Goal: Find specific page/section: Find specific page/section

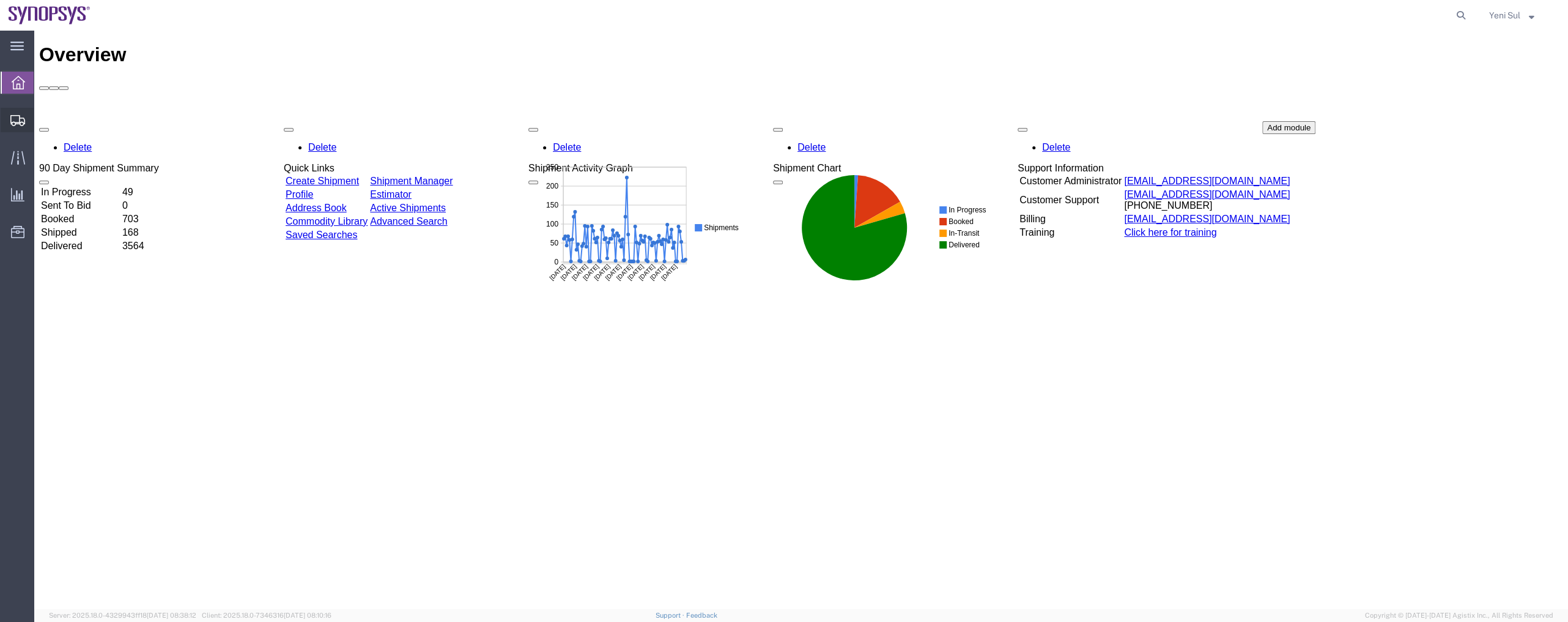
click at [0, 0] on span "Shipment Manager" at bounding box center [0, 0] width 0 height 0
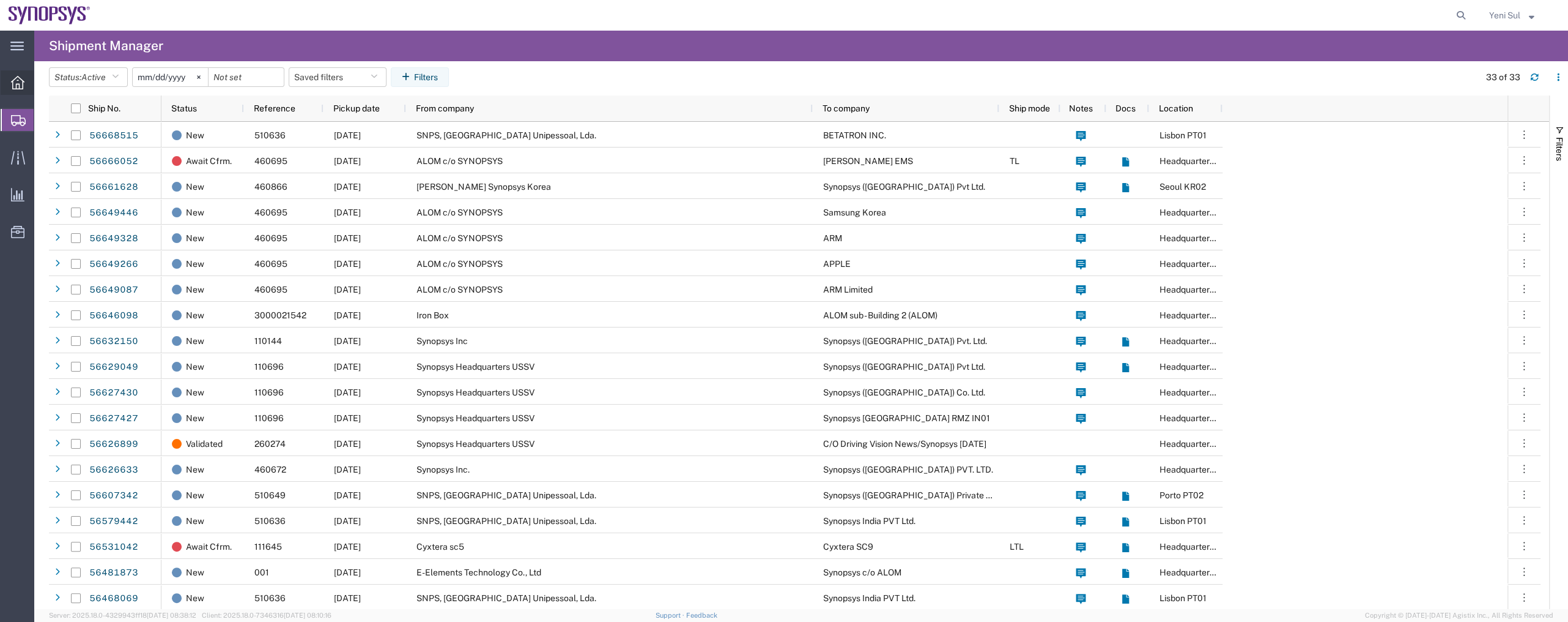
click at [42, 79] on span "Overview" at bounding box center [37, 82] width 8 height 25
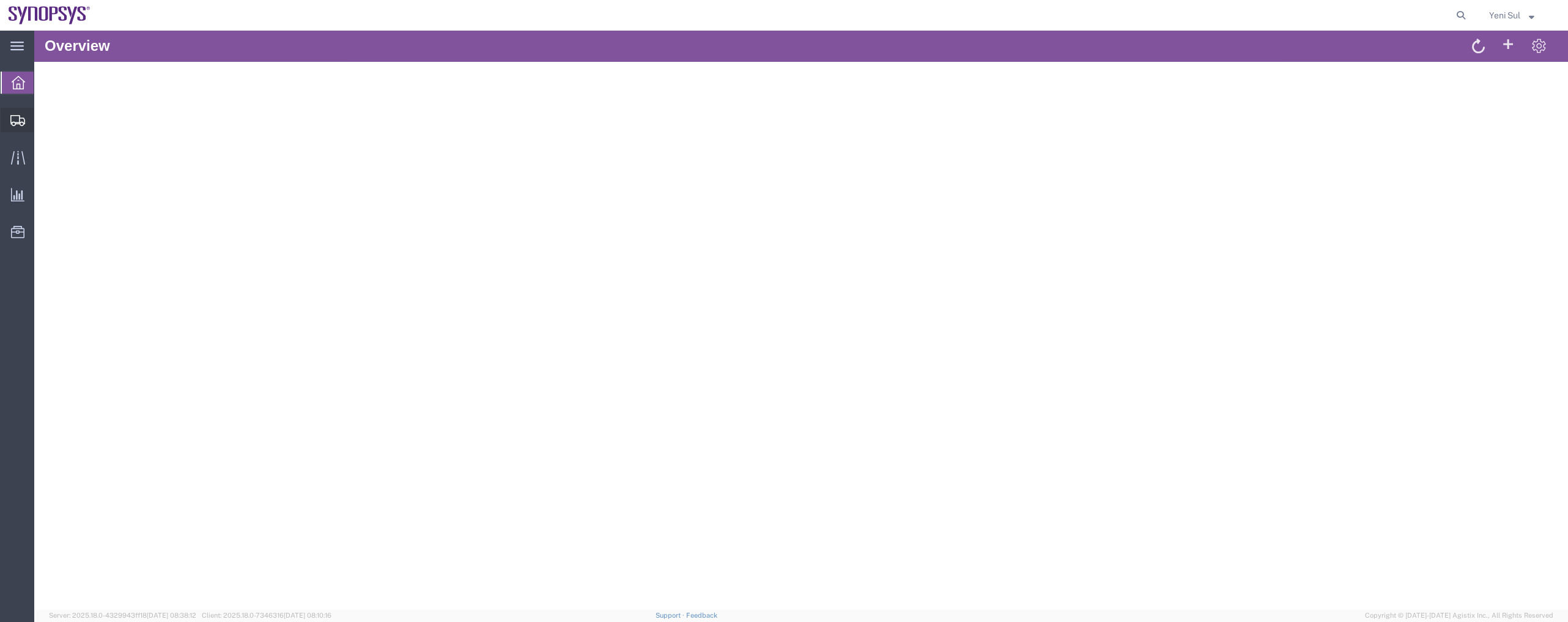
click at [0, 0] on span "Shipment Manager" at bounding box center [0, 0] width 0 height 0
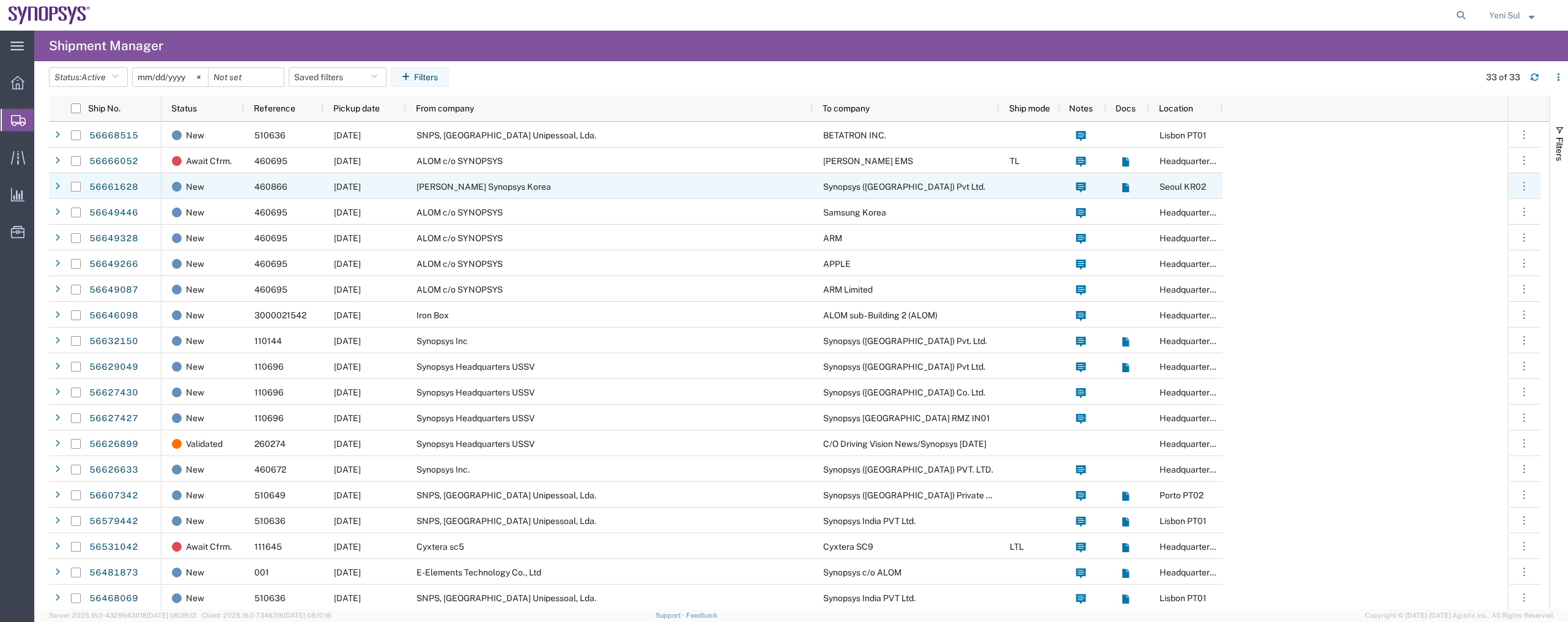
click at [923, 183] on div "Synopsys ([GEOGRAPHIC_DATA]) Pvt Ltd." at bounding box center [905, 186] width 186 height 25
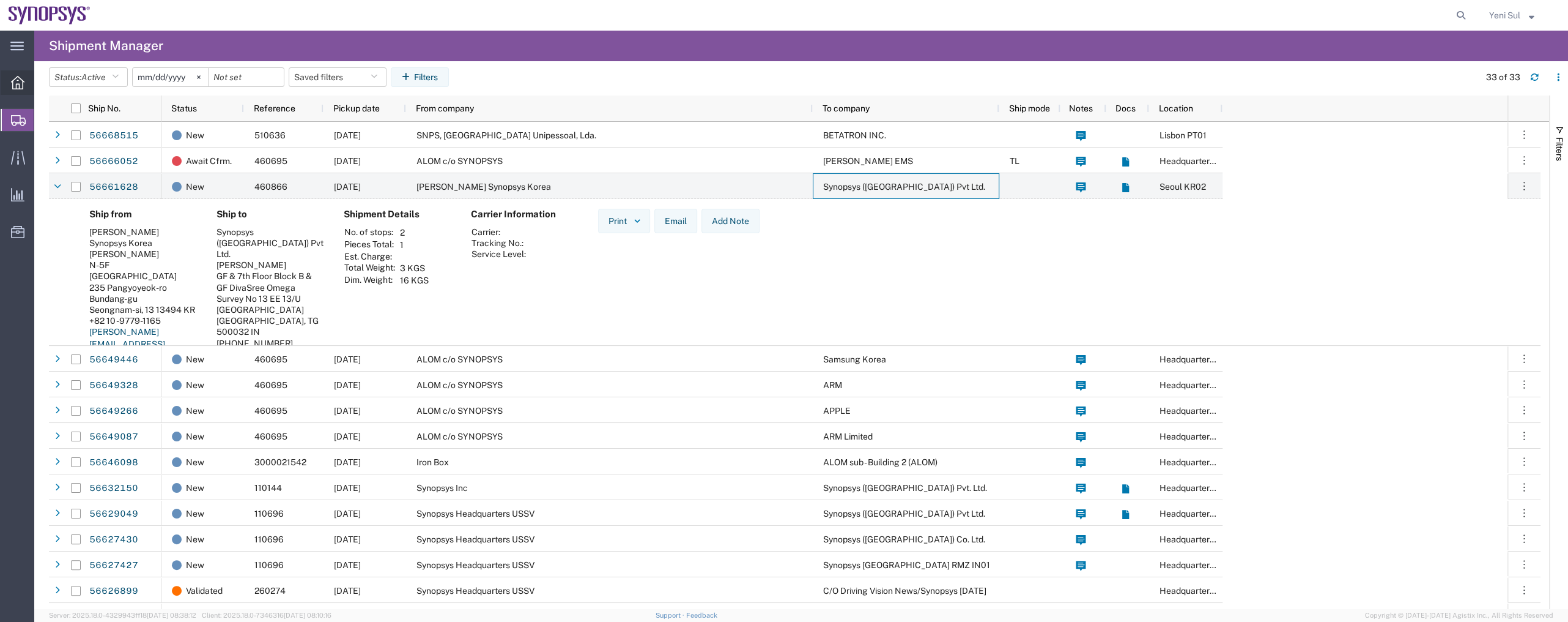
click at [42, 82] on span "Overview" at bounding box center [37, 82] width 8 height 25
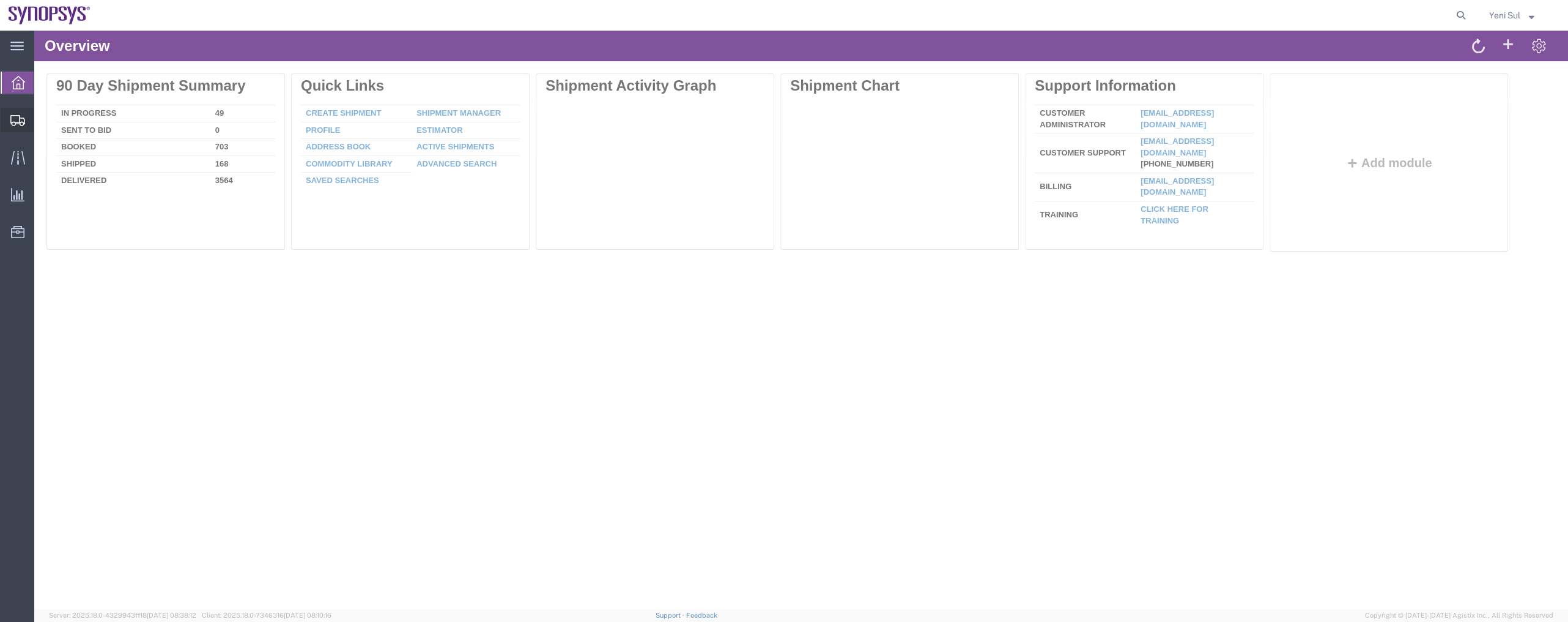
click at [0, 0] on span "Shipment Manager" at bounding box center [0, 0] width 0 height 0
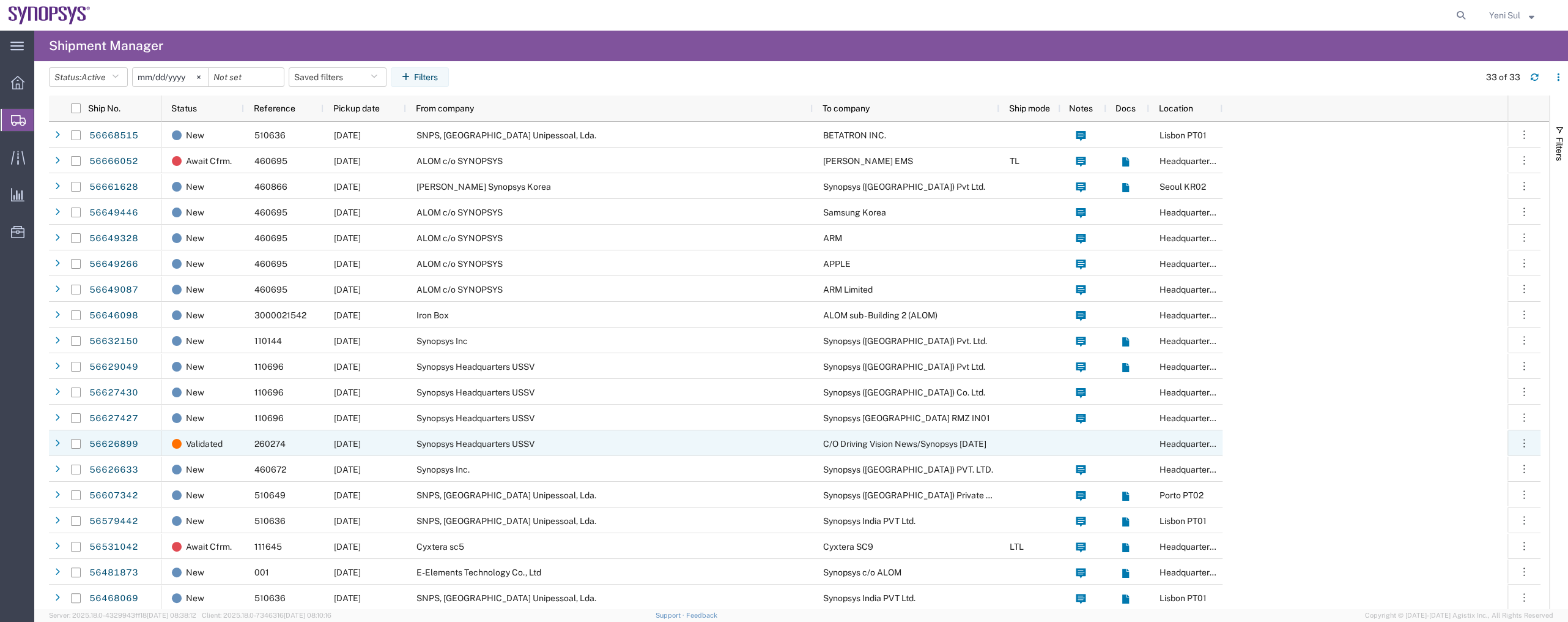
scroll to position [278, 0]
